Goal: Task Accomplishment & Management: Use online tool/utility

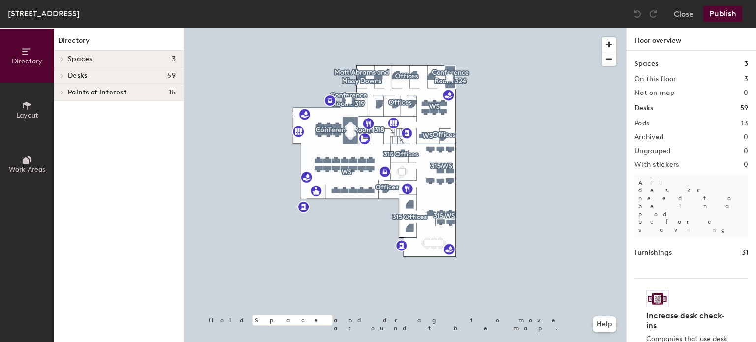
click at [64, 74] on icon at bounding box center [62, 75] width 4 height 5
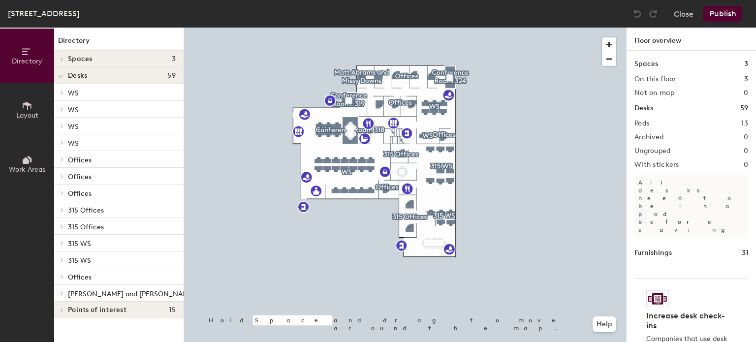
click at [61, 292] on icon at bounding box center [62, 293] width 4 height 5
click at [102, 309] on p "#329 [PERSON_NAME] & [PERSON_NAME] - Partnered Office" at bounding box center [125, 309] width 114 height 11
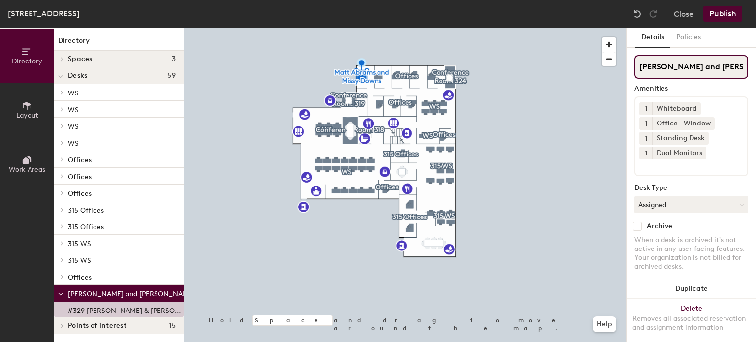
click at [670, 64] on input "[PERSON_NAME] and [PERSON_NAME]" at bounding box center [692, 67] width 114 height 24
click at [63, 174] on icon at bounding box center [62, 176] width 4 height 5
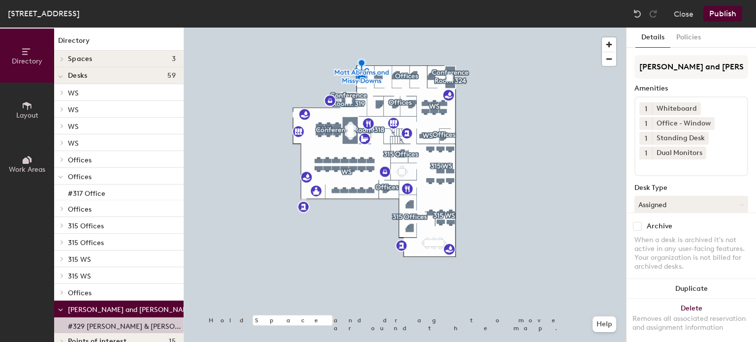
click at [63, 173] on span at bounding box center [60, 177] width 5 height 8
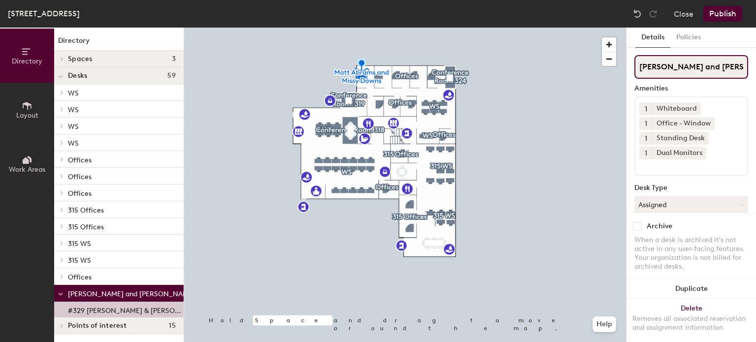
click at [666, 64] on input "[PERSON_NAME] and [PERSON_NAME]" at bounding box center [692, 67] width 114 height 24
type input "s"
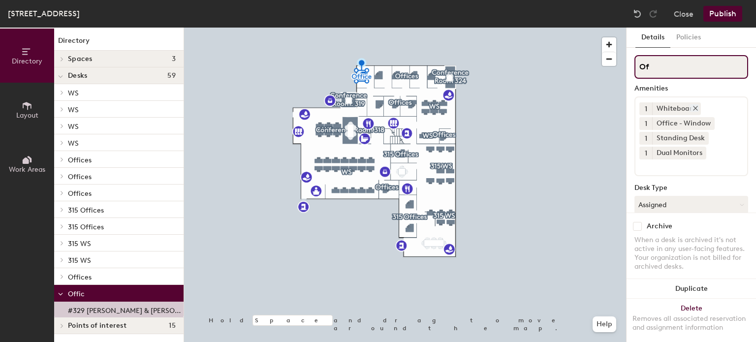
type input "O"
type input "Office #329"
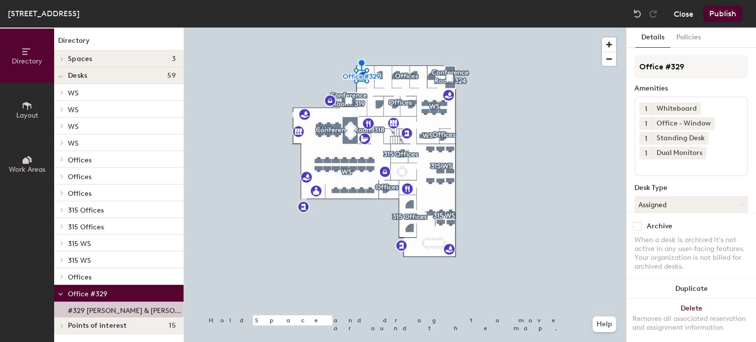
click at [691, 13] on button "Close" at bounding box center [684, 14] width 20 height 16
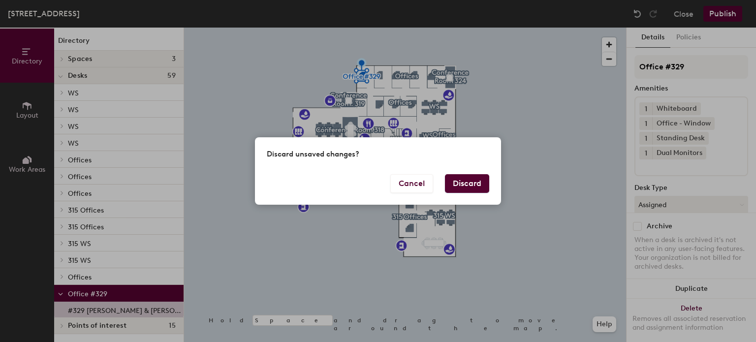
click at [461, 177] on button "Discard" at bounding box center [467, 183] width 44 height 19
